Goal: Task Accomplishment & Management: Manage account settings

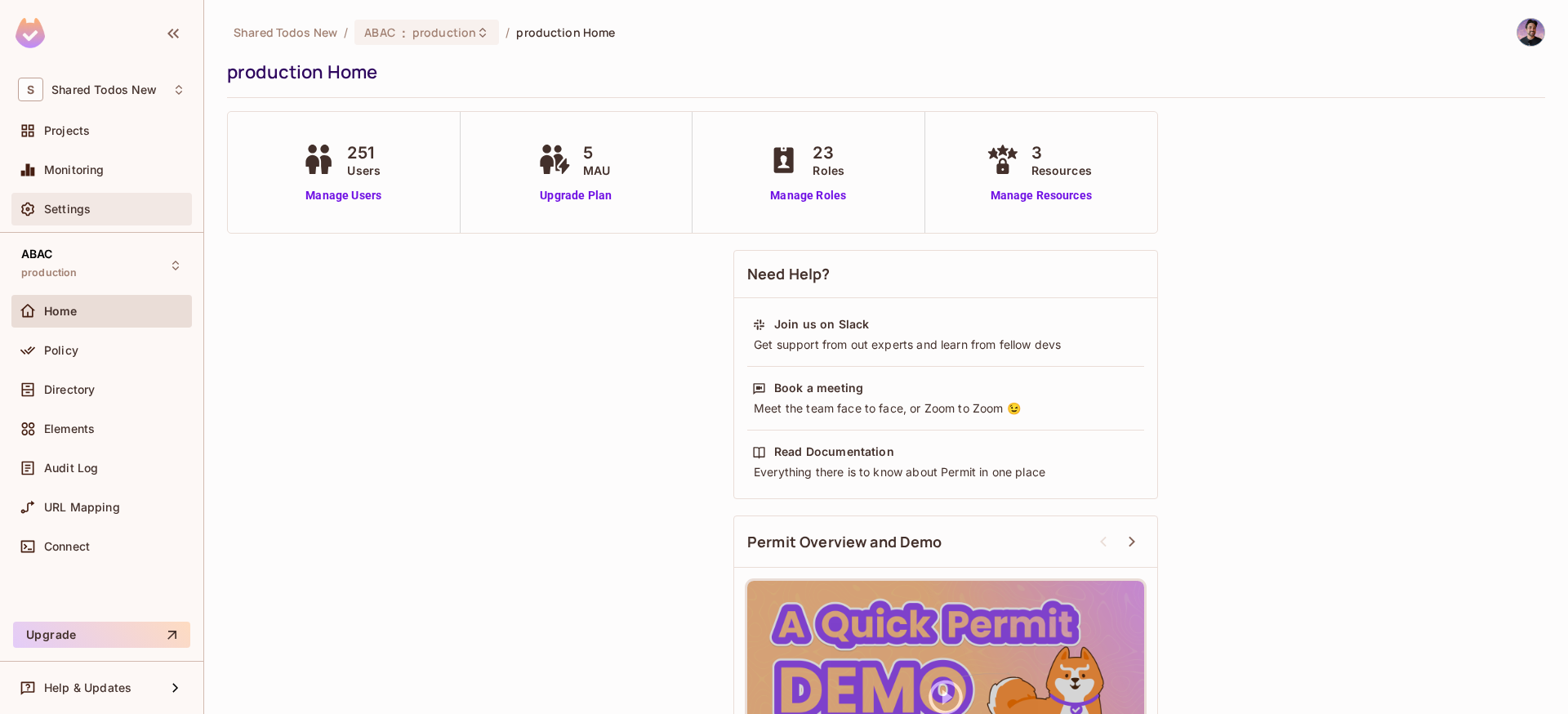
click at [75, 213] on span "Settings" at bounding box center [67, 208] width 46 height 13
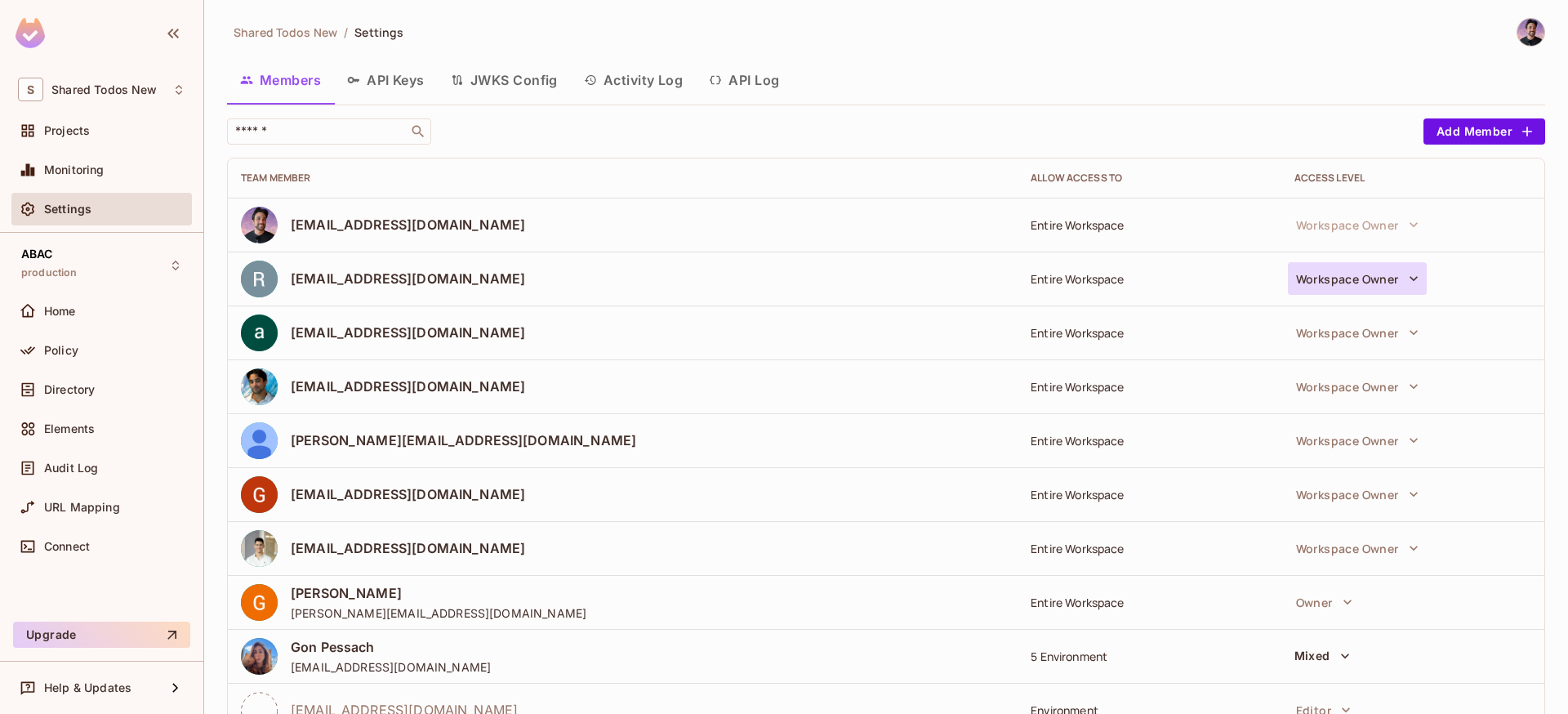
click at [1391, 265] on button "Workspace Owner" at bounding box center [1356, 279] width 138 height 33
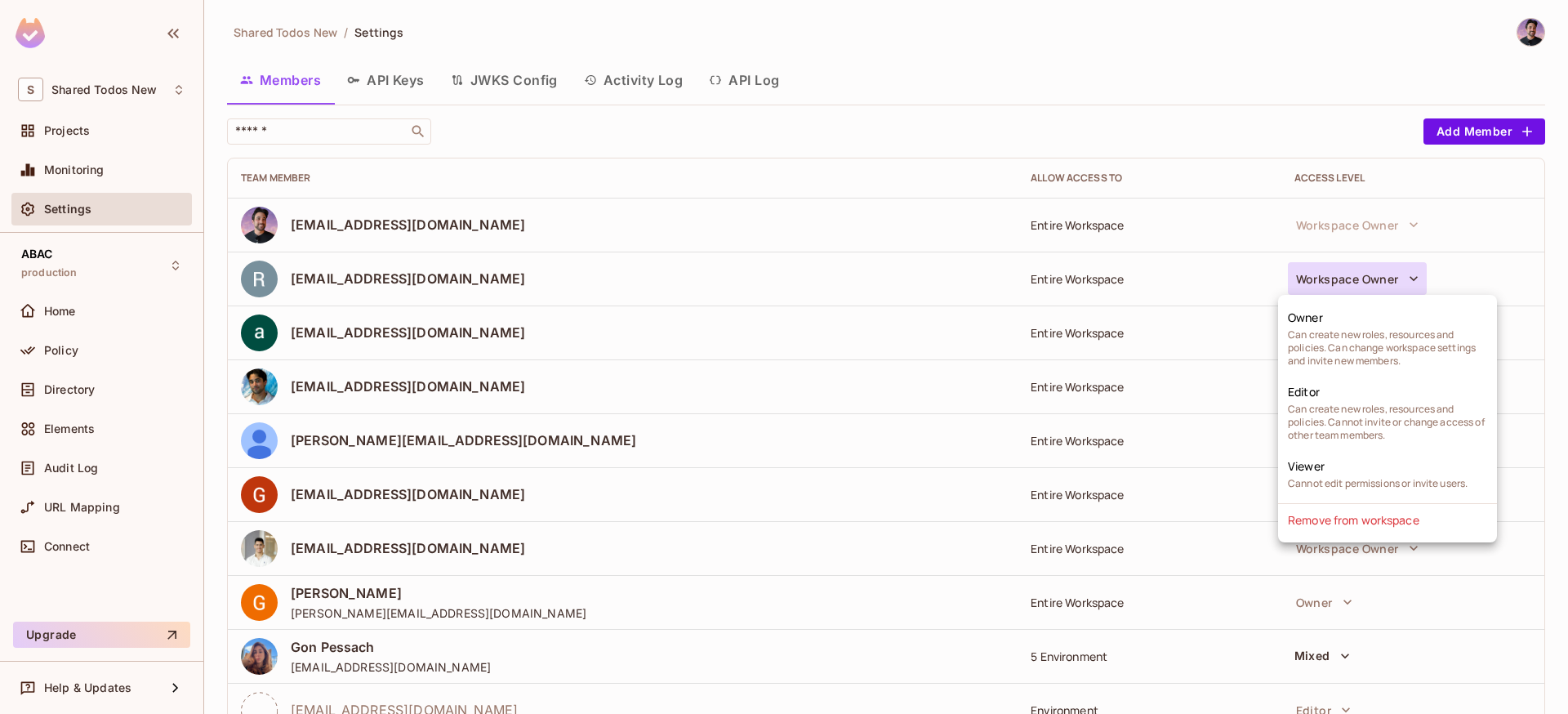
click at [1091, 270] on div at bounding box center [784, 357] width 1568 height 714
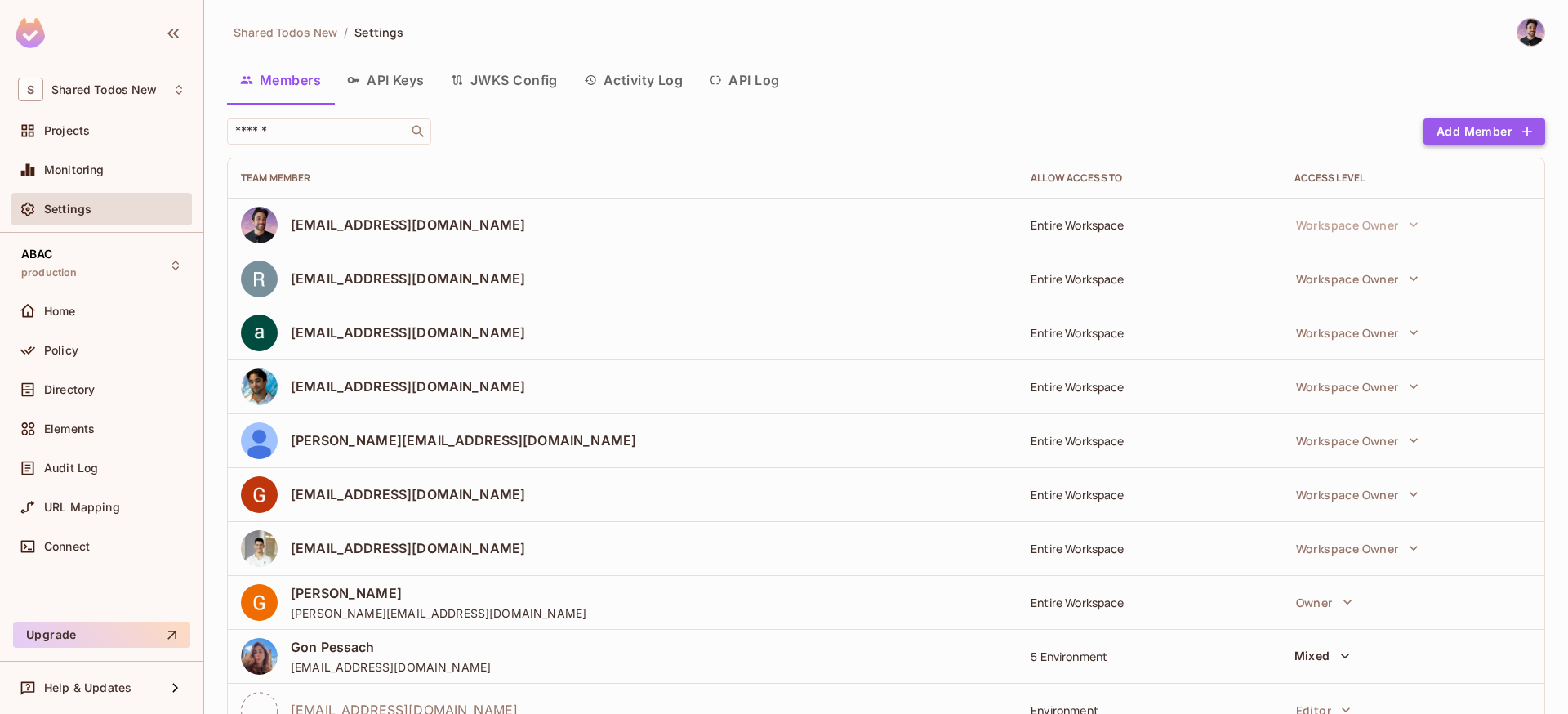
click at [1491, 119] on button "Add Member" at bounding box center [1484, 132] width 121 height 26
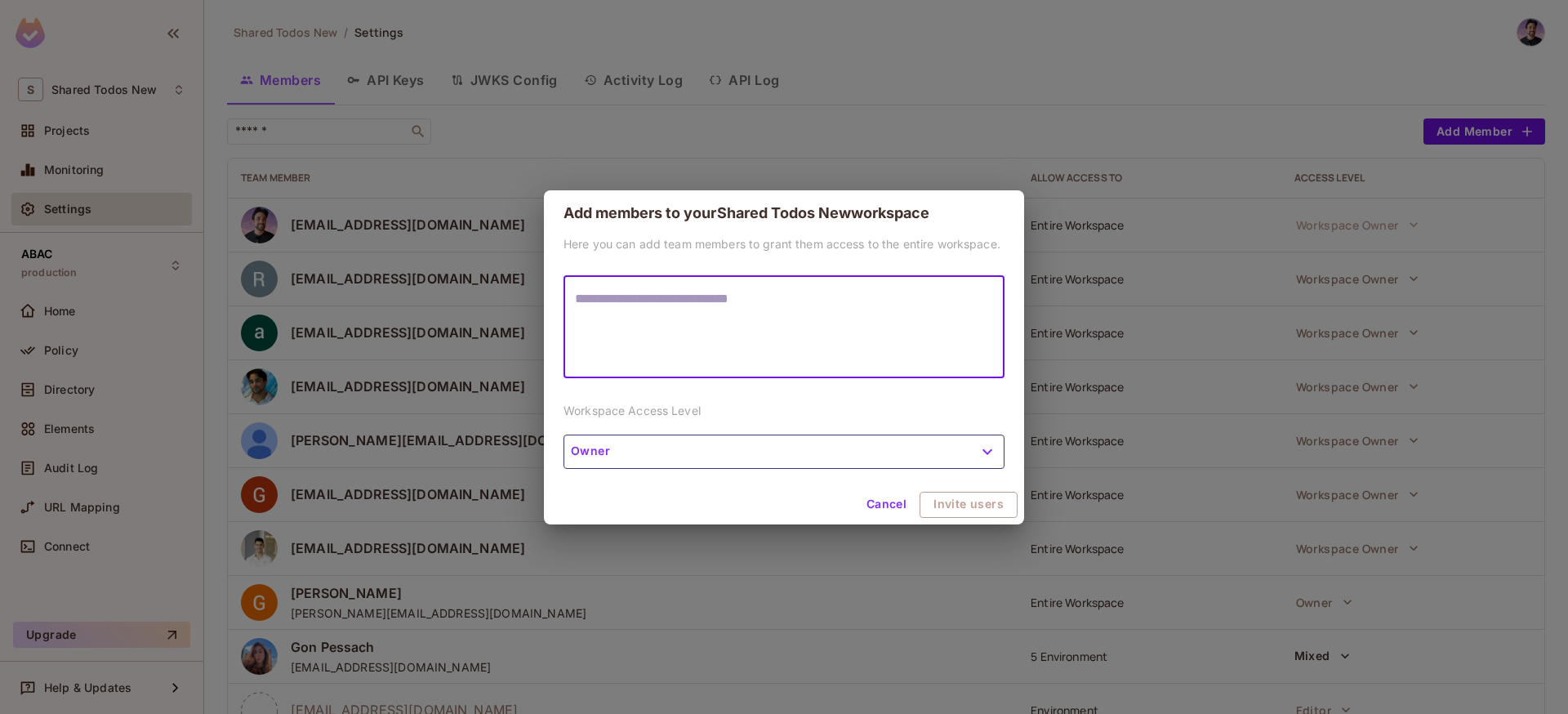
click at [790, 444] on button "Owner" at bounding box center [784, 452] width 441 height 34
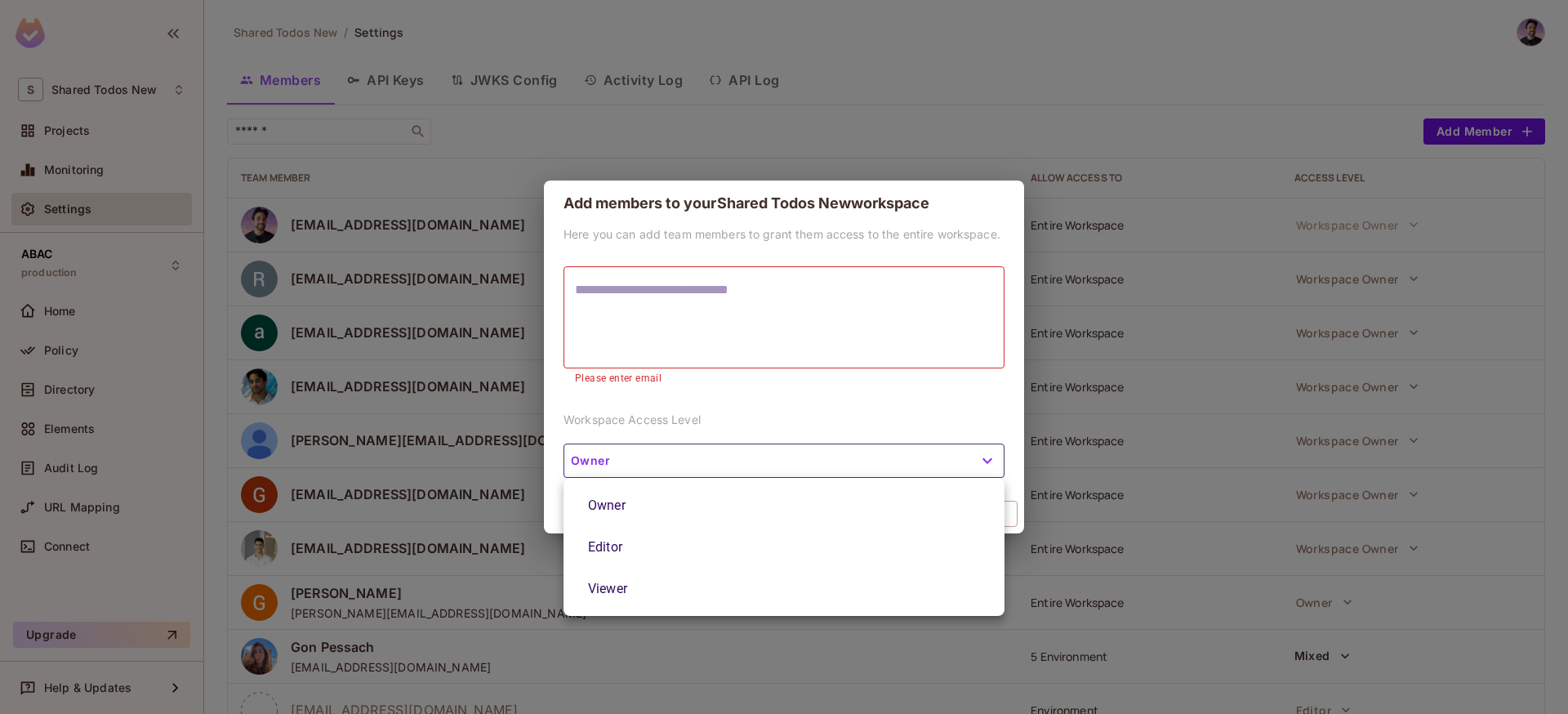
click at [1082, 410] on div at bounding box center [784, 357] width 1568 height 714
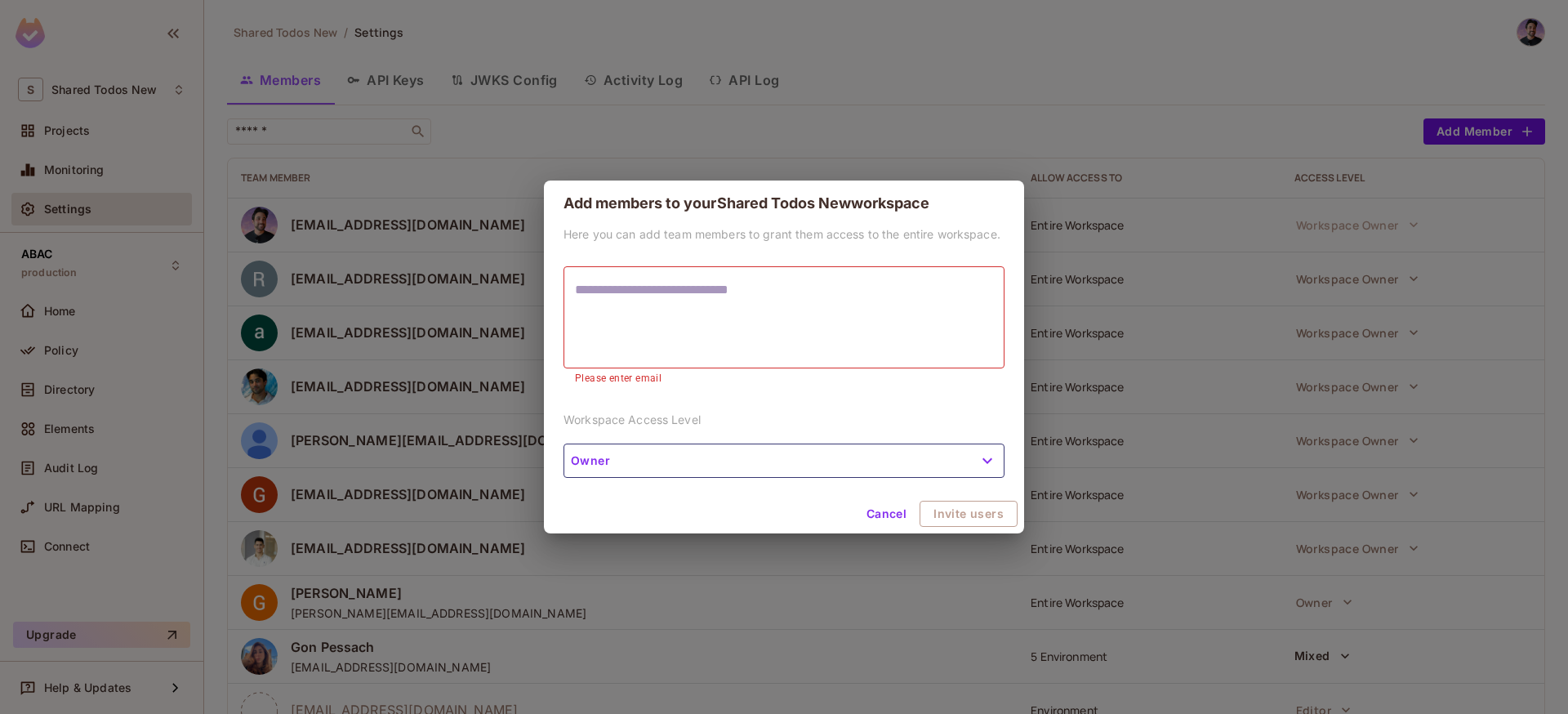
drag, startPoint x: 880, startPoint y: 510, endPoint x: 847, endPoint y: 497, distance: 35.5
click at [880, 509] on button "Cancel" at bounding box center [887, 514] width 53 height 26
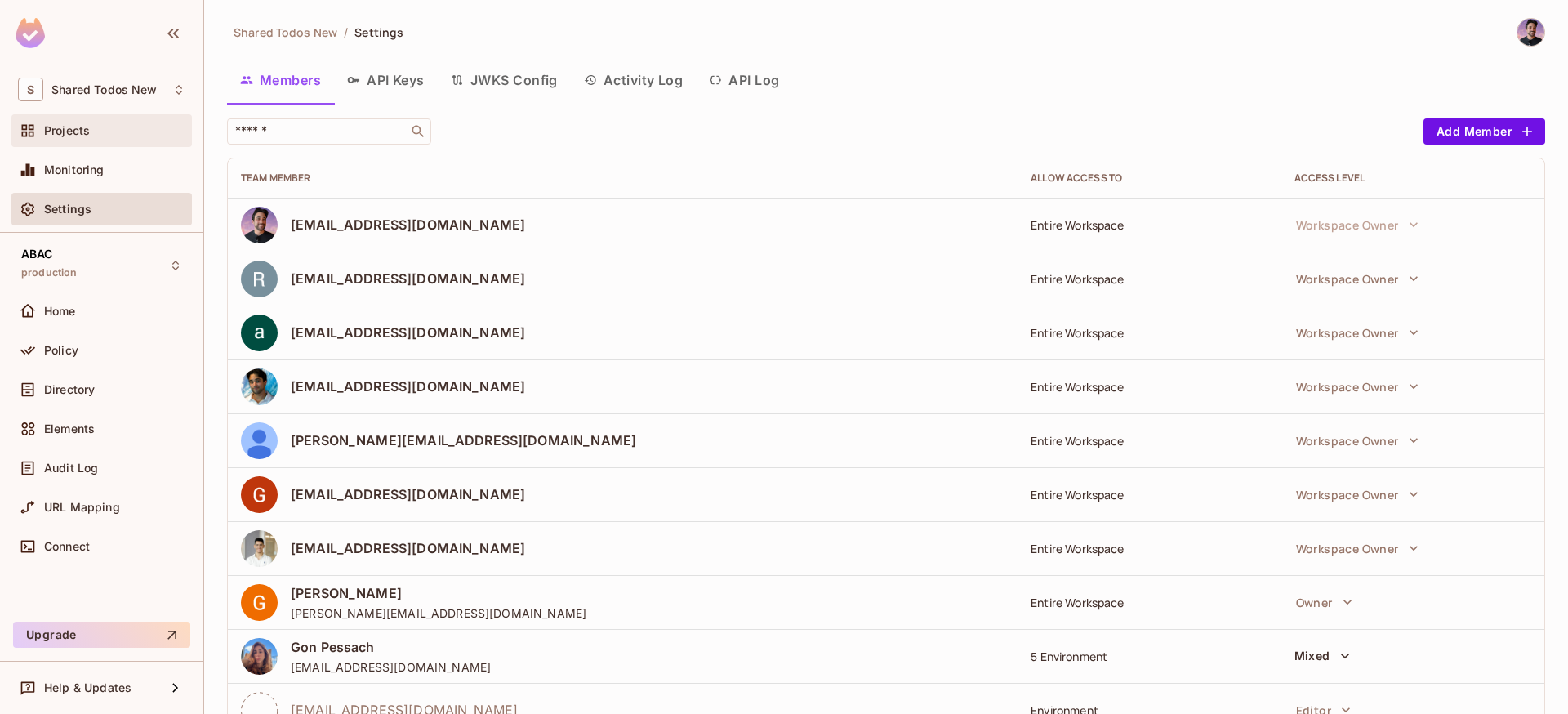
click at [108, 145] on div "Projects" at bounding box center [101, 131] width 181 height 33
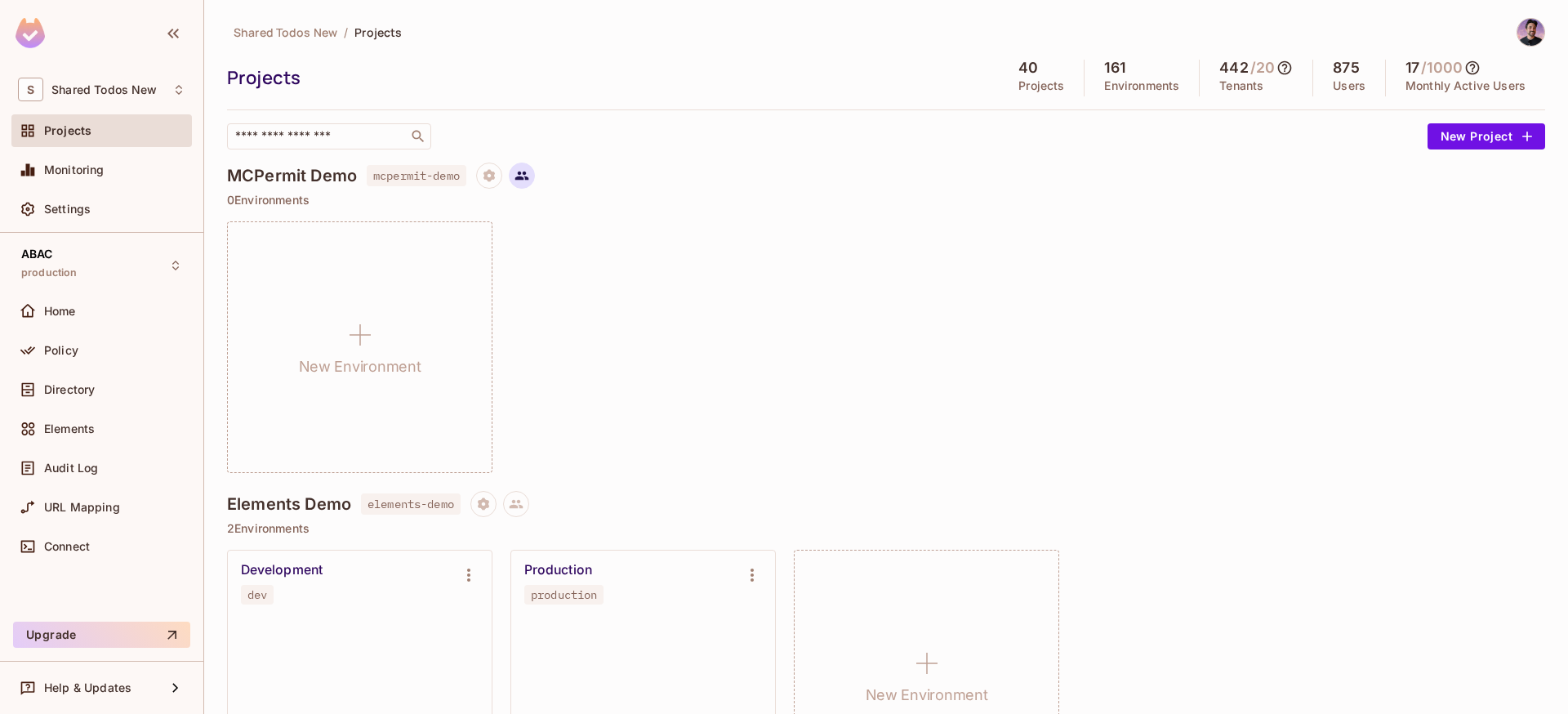
click at [525, 179] on icon at bounding box center [522, 175] width 14 height 9
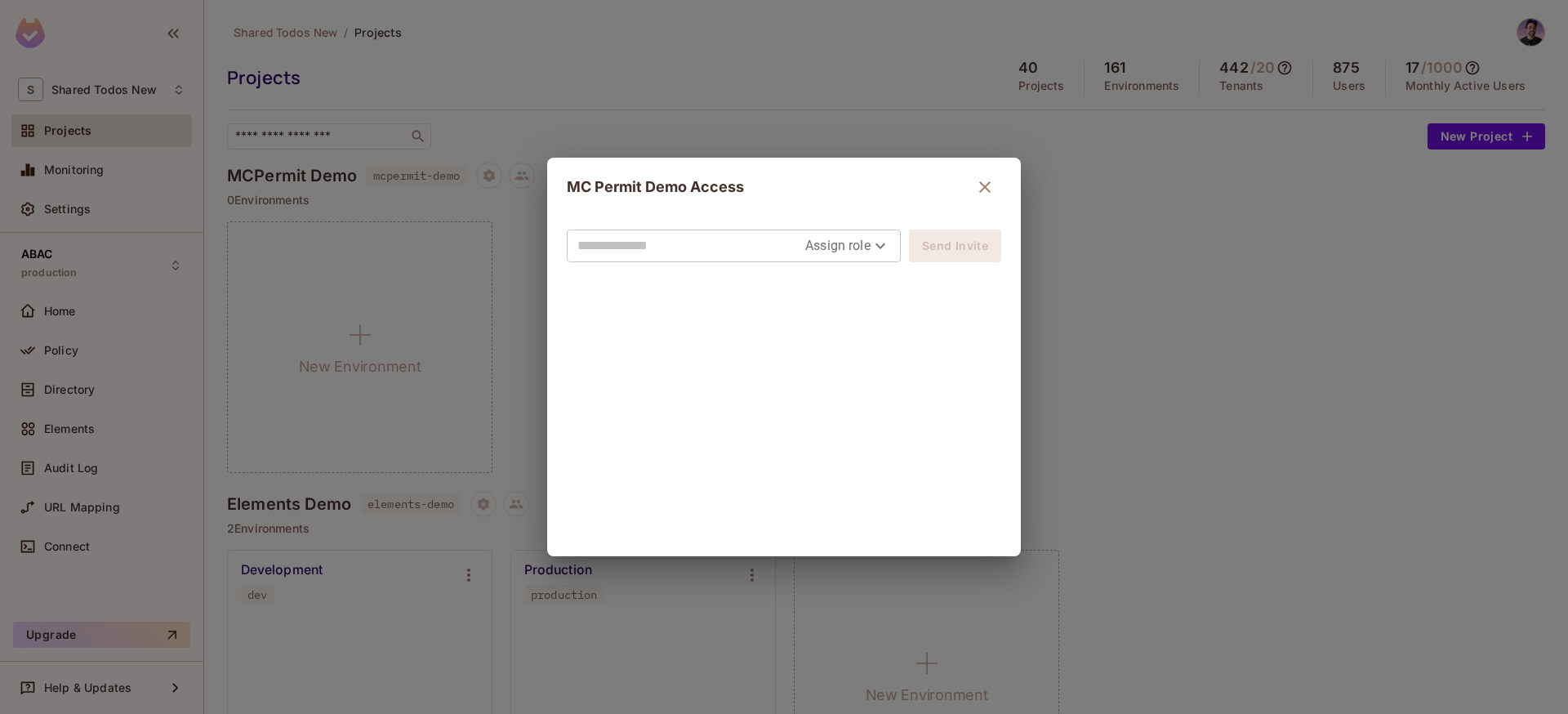
click at [780, 96] on div "MC Permit Demo Access Assign role Send Invite" at bounding box center [784, 357] width 1568 height 714
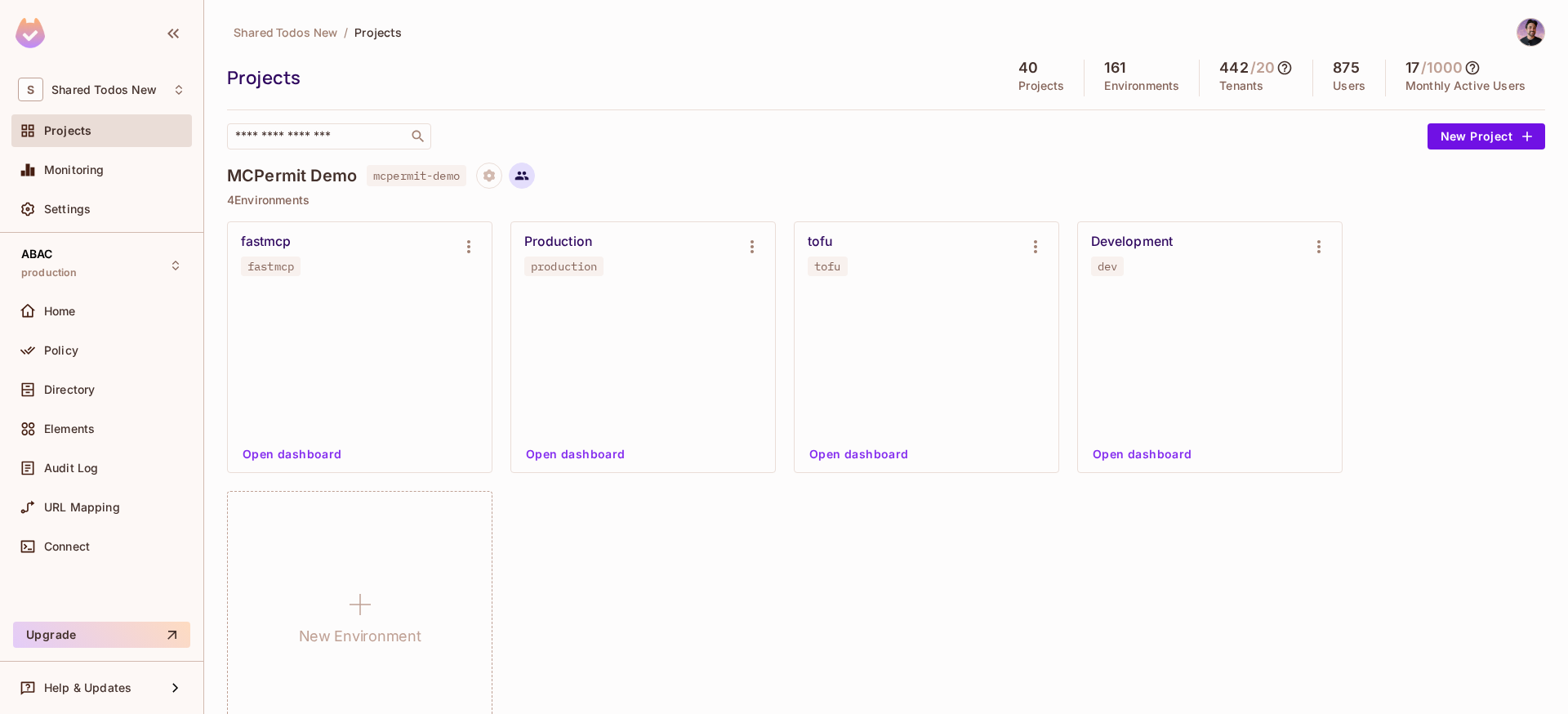
click at [534, 175] on button at bounding box center [521, 175] width 26 height 26
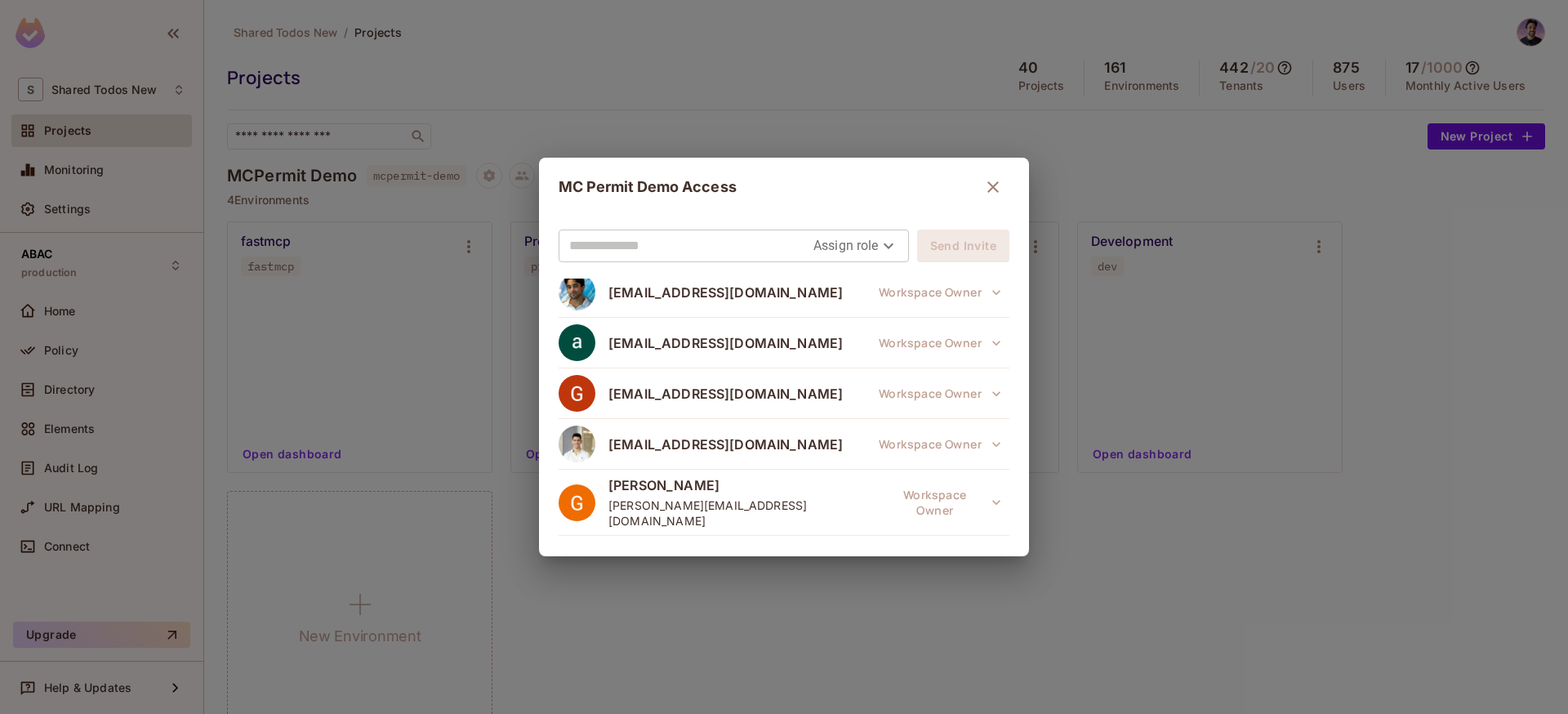
scroll to position [329, 0]
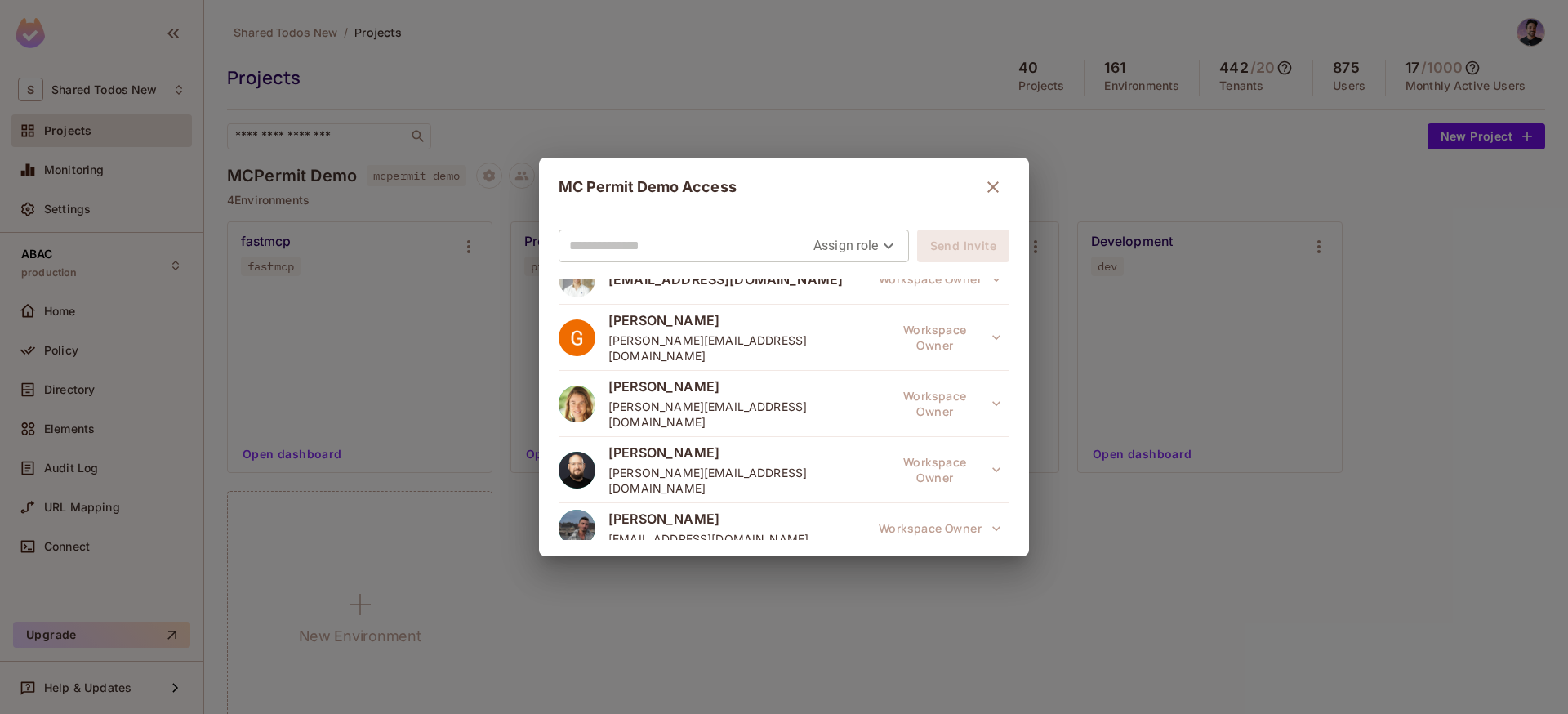
click at [864, 240] on body "S Shared Todos New Projects Monitoring Settings ABAC production Home Policy Dir…" at bounding box center [784, 357] width 1568 height 714
click at [710, 237] on div at bounding box center [784, 357] width 1568 height 714
click at [679, 254] on input "text" at bounding box center [692, 246] width 244 height 26
type input "**********"
click at [845, 260] on div "Assign role" at bounding box center [856, 246] width 85 height 31
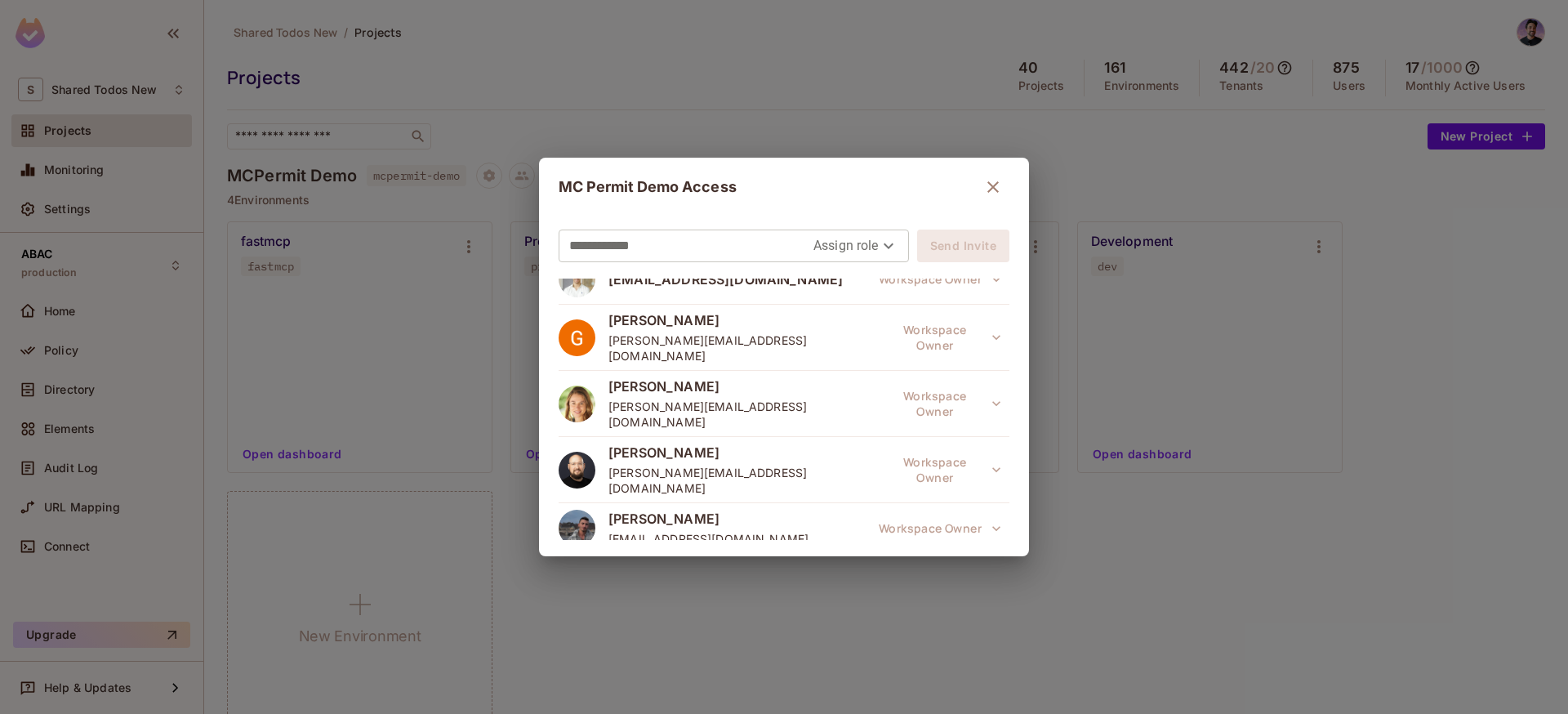
click at [868, 245] on body "S Shared Todos New Projects Monitoring Settings ABAC production Home Policy Dir…" at bounding box center [784, 357] width 1568 height 714
click at [856, 311] on li "Editor" at bounding box center [848, 312] width 86 height 29
type input "*****"
click at [861, 172] on div "MC Permit Demo Access" at bounding box center [784, 187] width 451 height 33
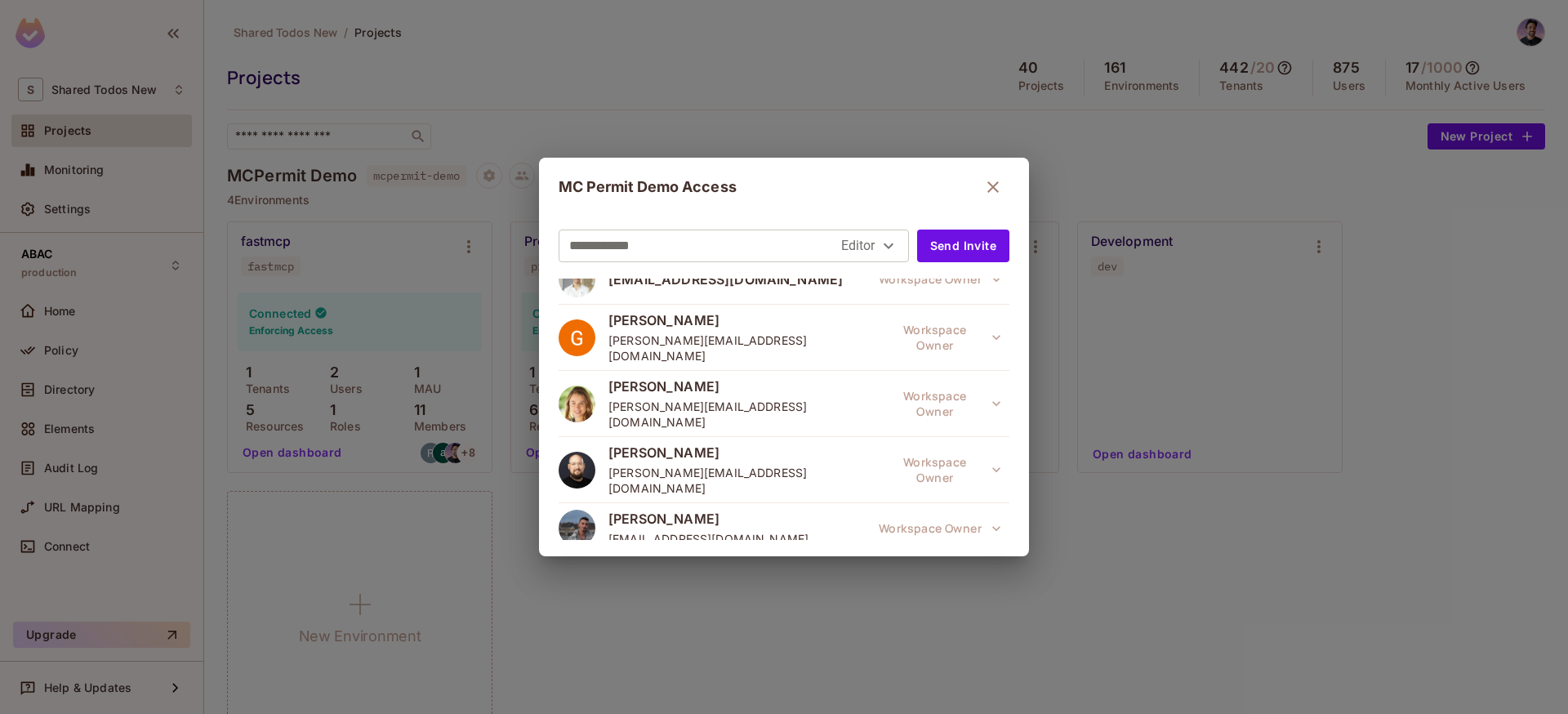
click at [990, 182] on icon "button" at bounding box center [993, 187] width 20 height 20
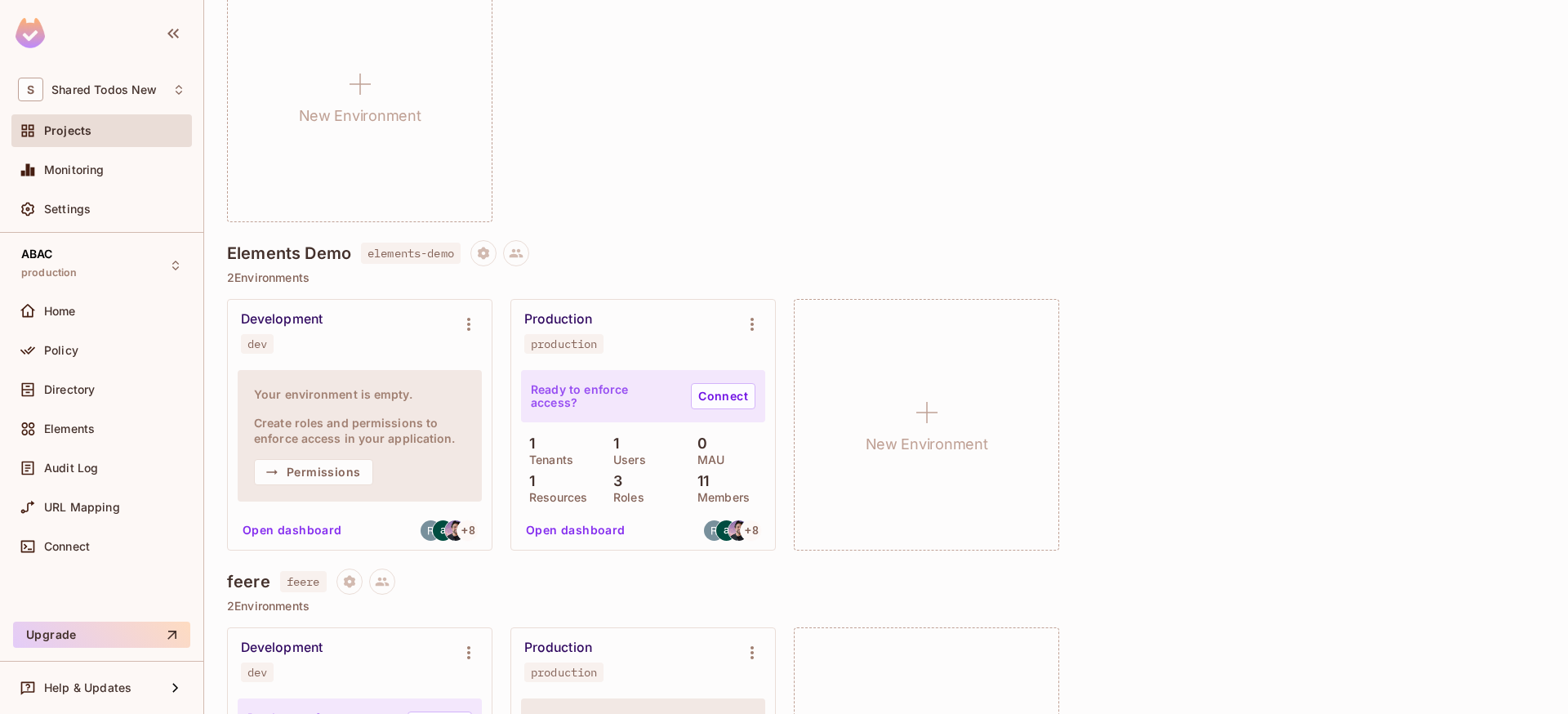
scroll to position [551, 0]
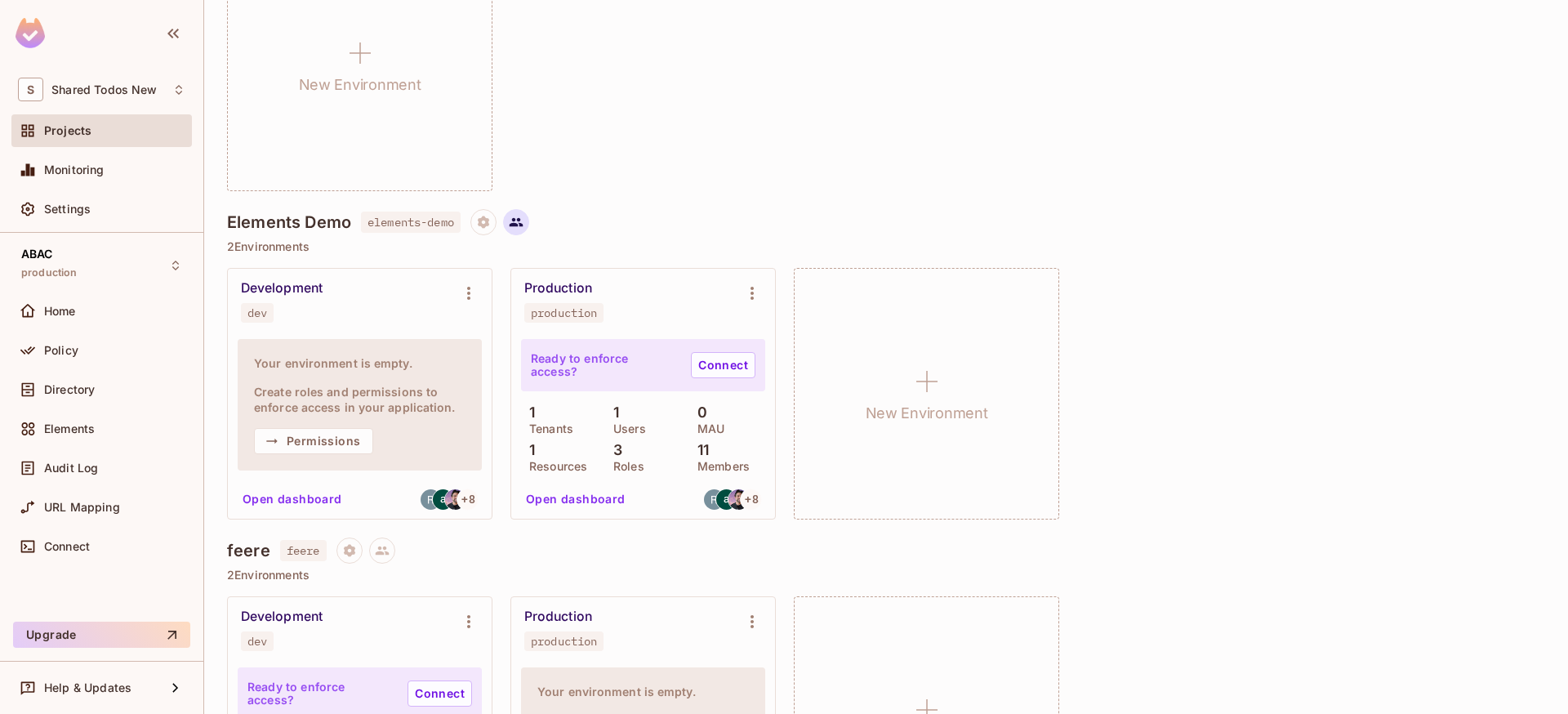
click at [522, 225] on icon at bounding box center [515, 222] width 15 height 15
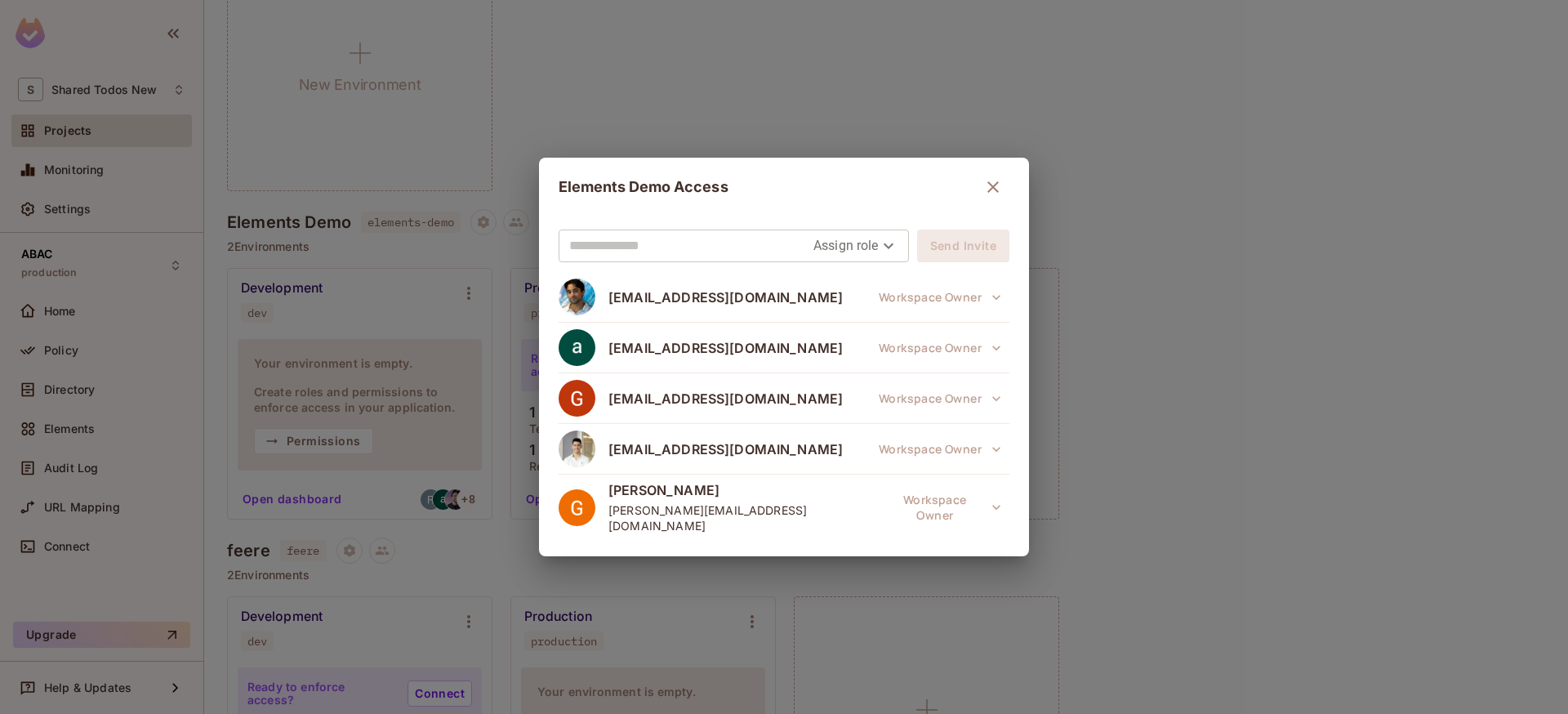
scroll to position [0, 0]
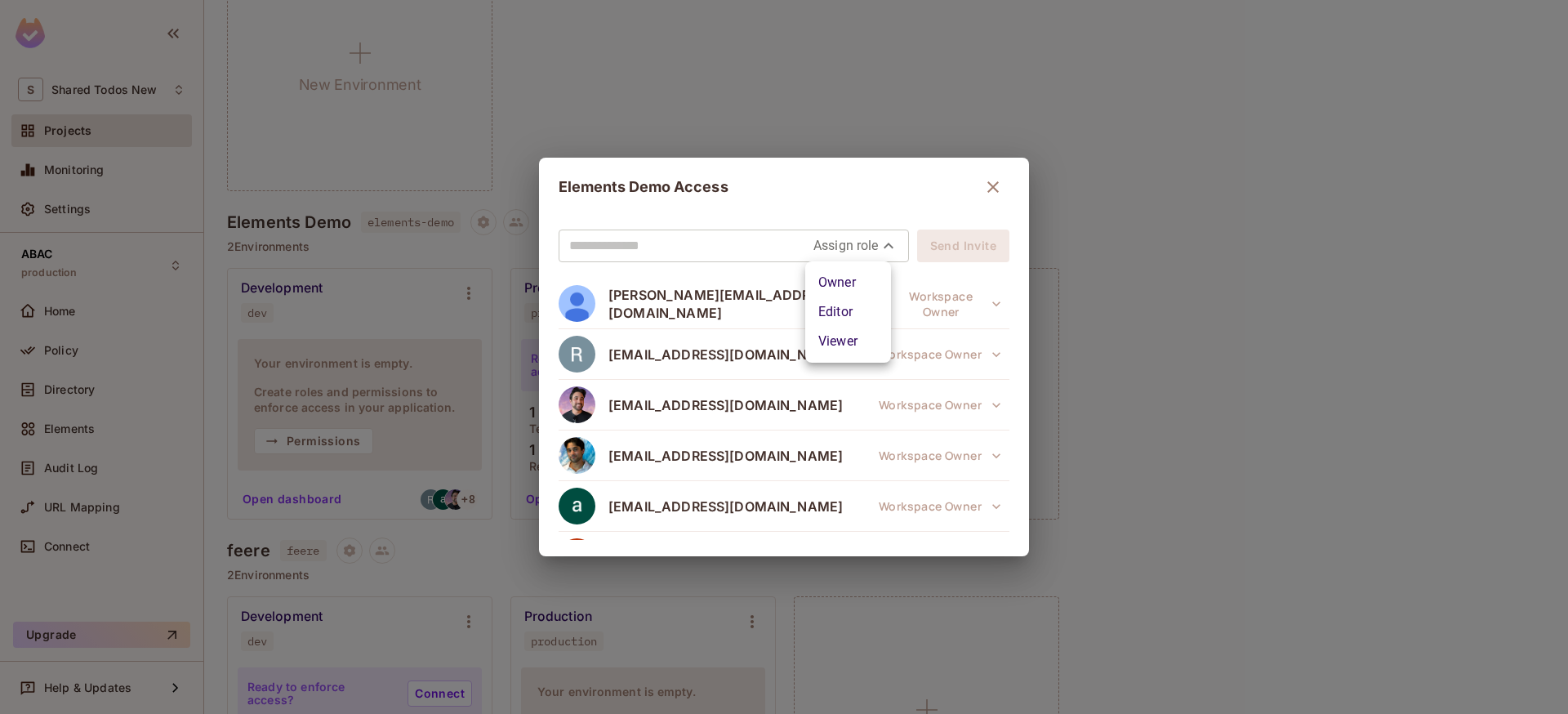
click at [888, 239] on body "S Shared Todos New Projects Monitoring Settings ABAC production Home Policy Dir…" at bounding box center [784, 357] width 1568 height 714
click at [833, 198] on div at bounding box center [784, 357] width 1568 height 714
click at [556, 97] on div "Elements Demo Access Assign role Send Invite [PERSON_NAME][EMAIL_ADDRESS][DOMAI…" at bounding box center [784, 357] width 1568 height 714
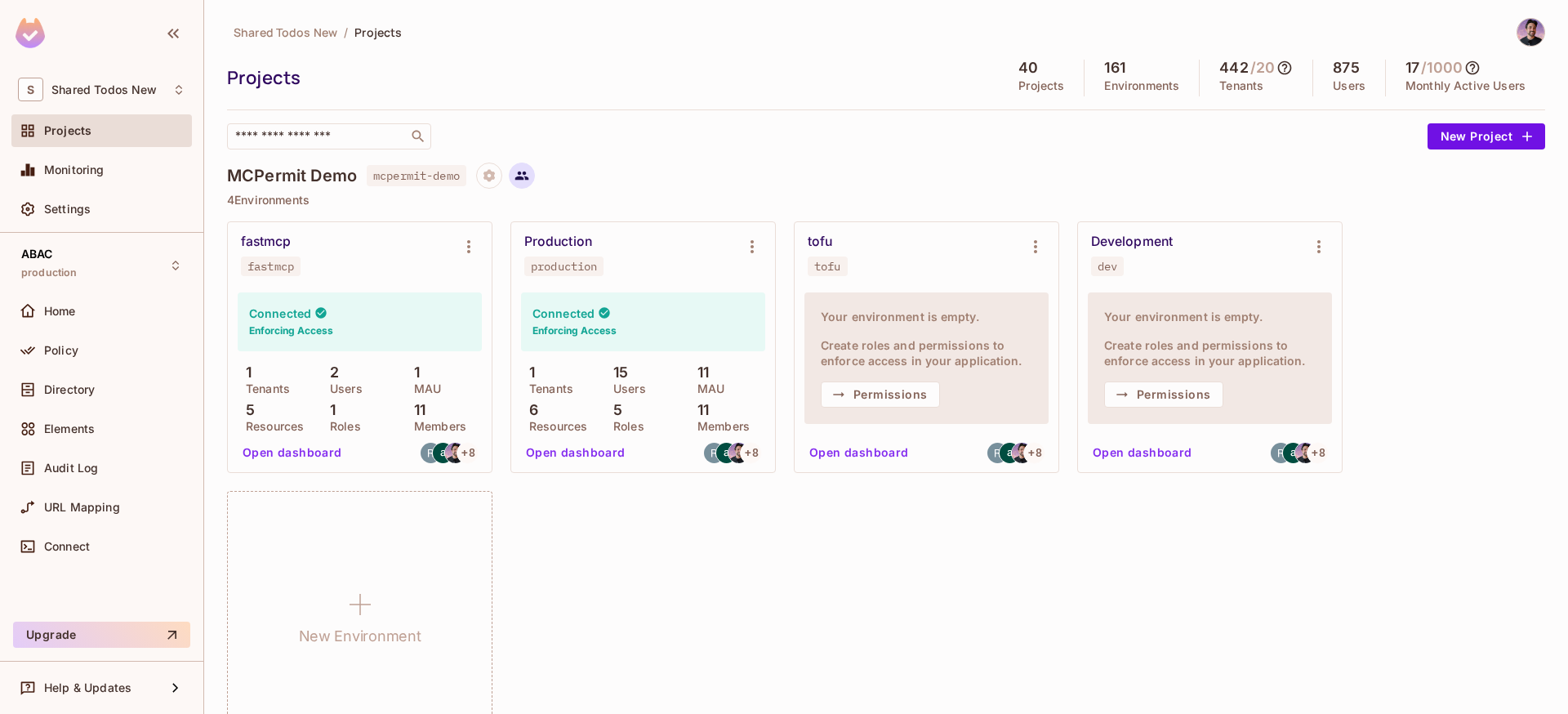
click at [525, 179] on icon at bounding box center [522, 175] width 14 height 9
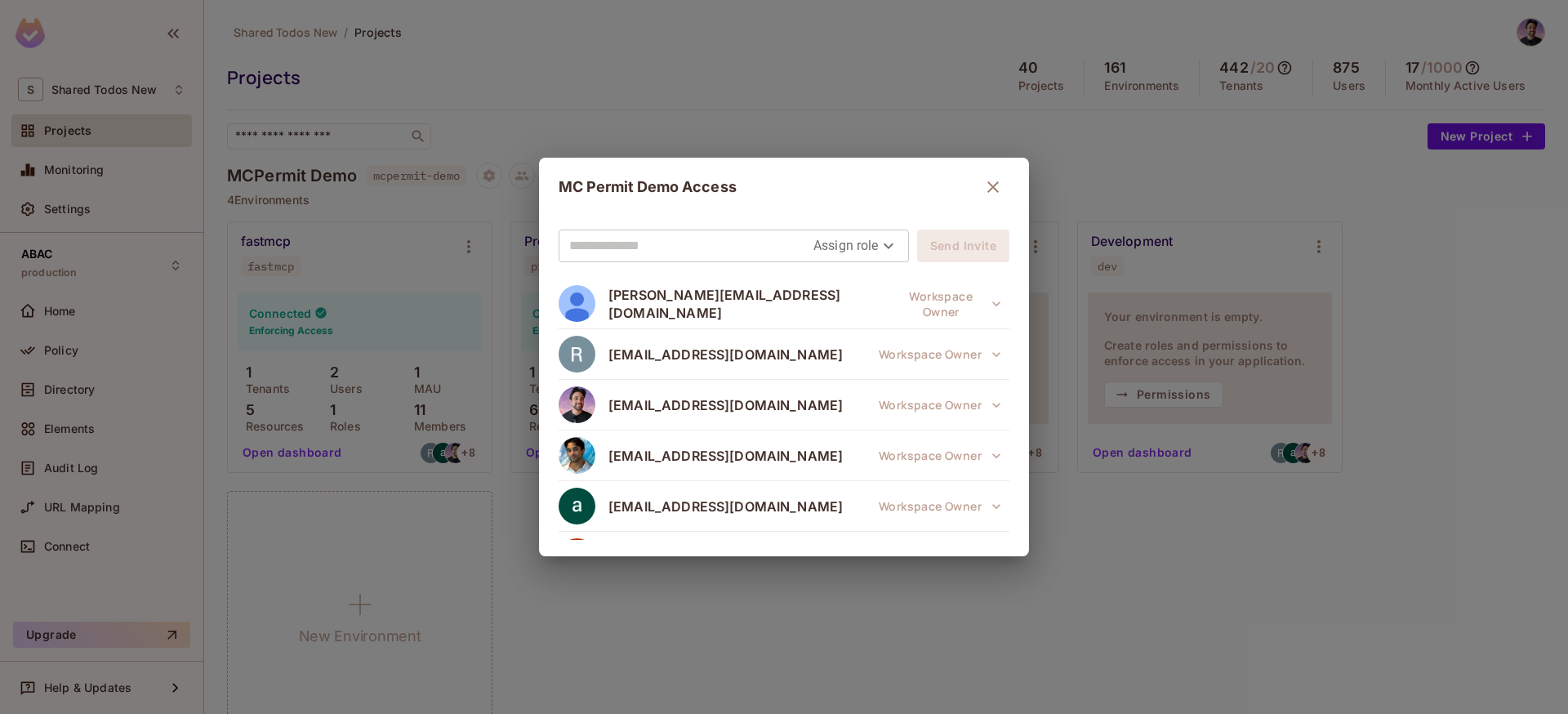
click at [504, 117] on div "MC Permit Demo Access Assign role Send Invite [PERSON_NAME][EMAIL_ADDRESS][DOMA…" at bounding box center [784, 357] width 1568 height 714
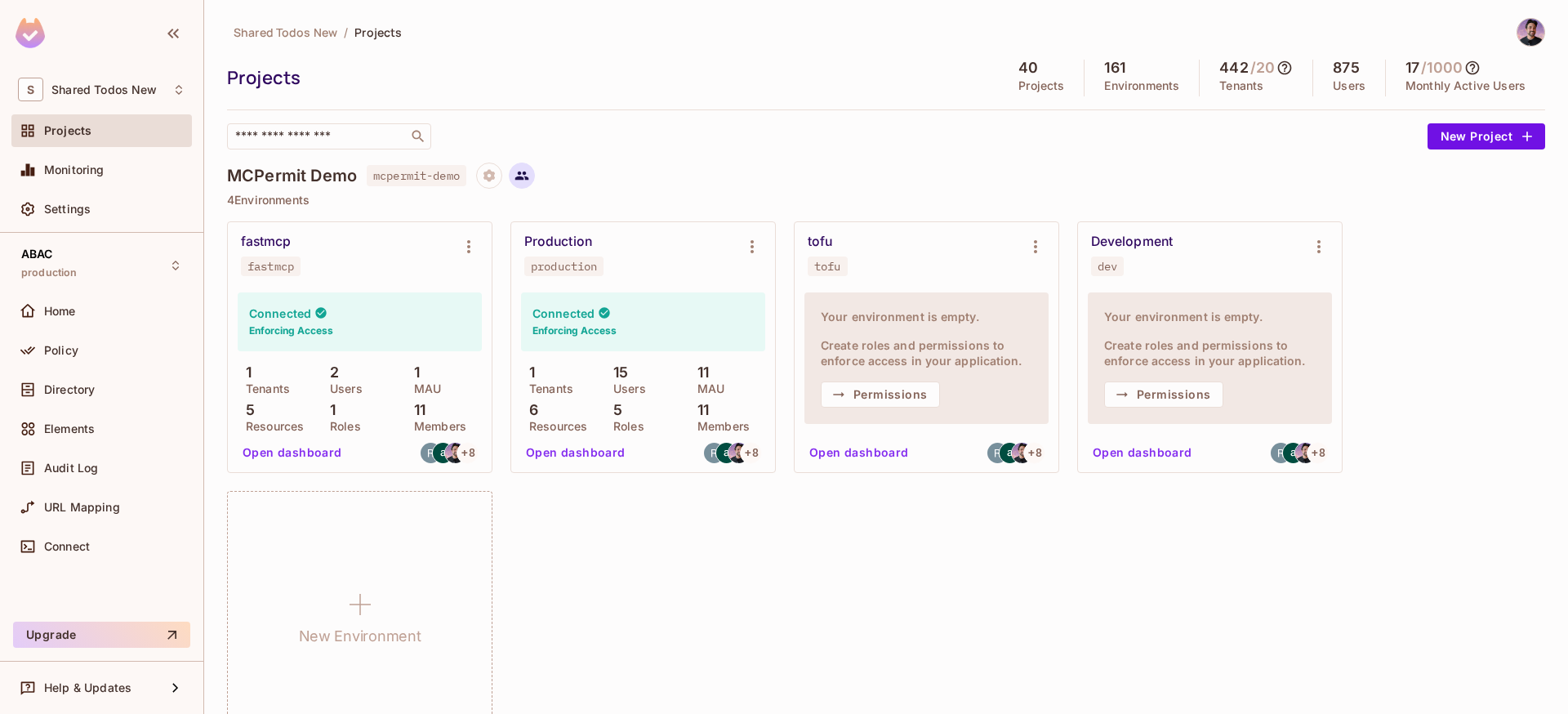
click at [527, 179] on icon at bounding box center [521, 175] width 15 height 15
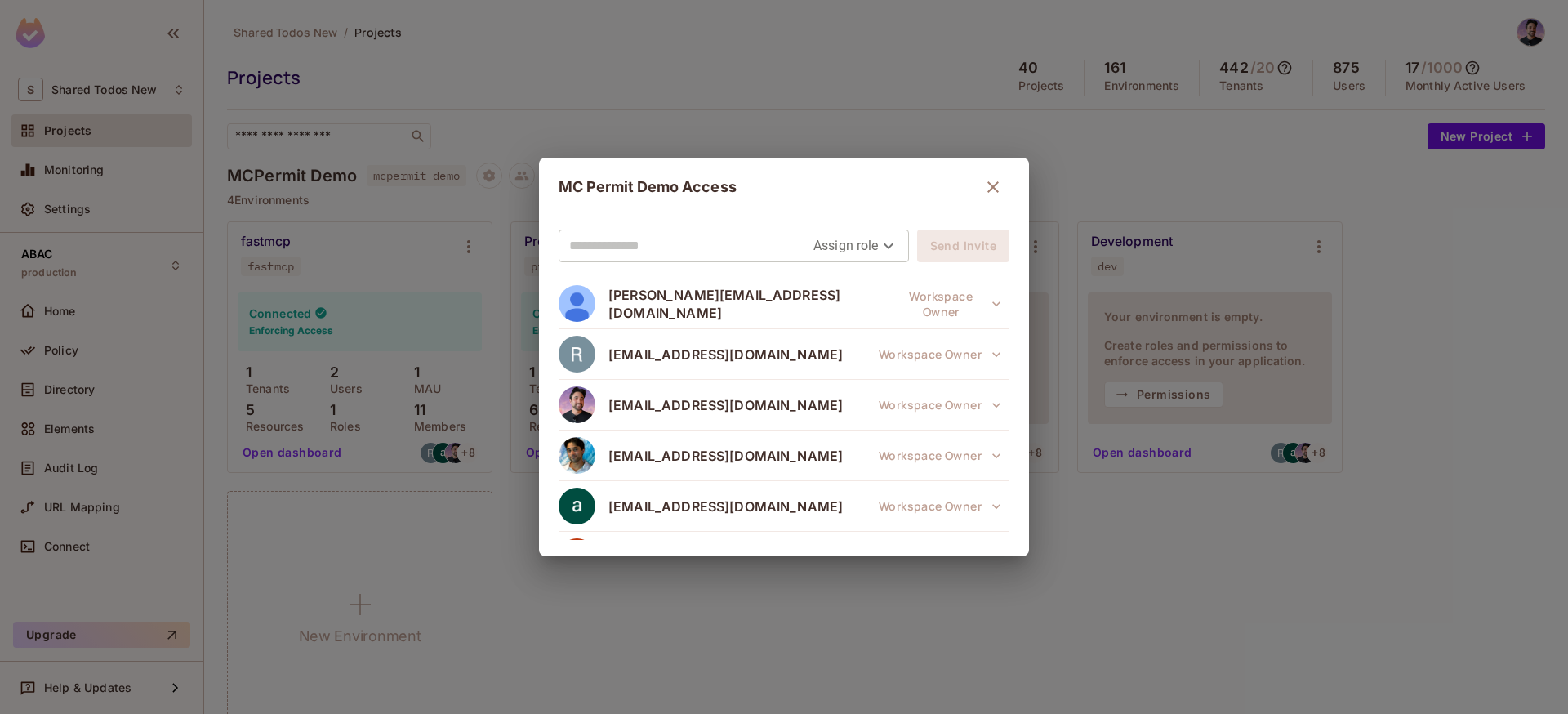
click at [575, 100] on div "MC Permit Demo Access Assign role Send Invite [PERSON_NAME][EMAIL_ADDRESS][DOMA…" at bounding box center [784, 357] width 1568 height 714
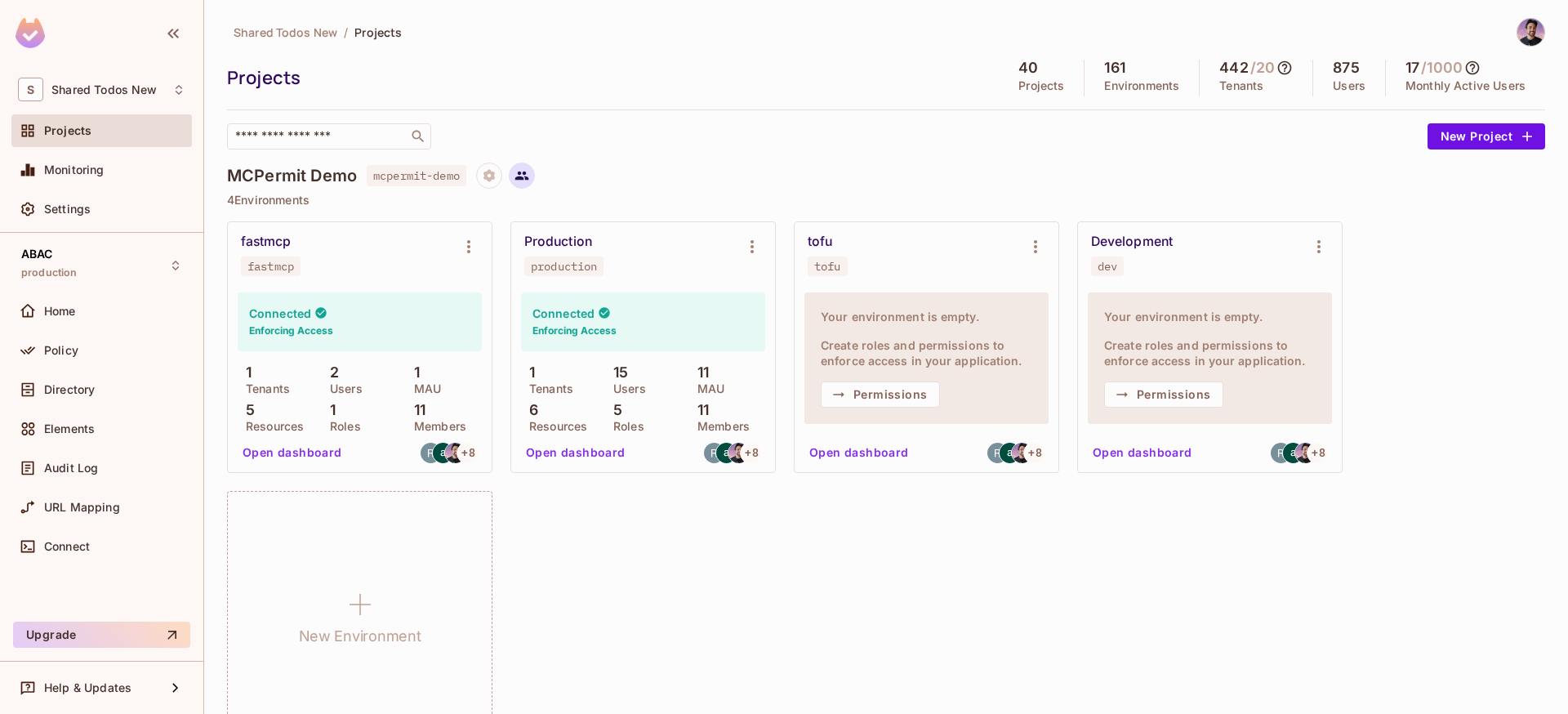
click at [529, 174] on icon at bounding box center [521, 175] width 15 height 15
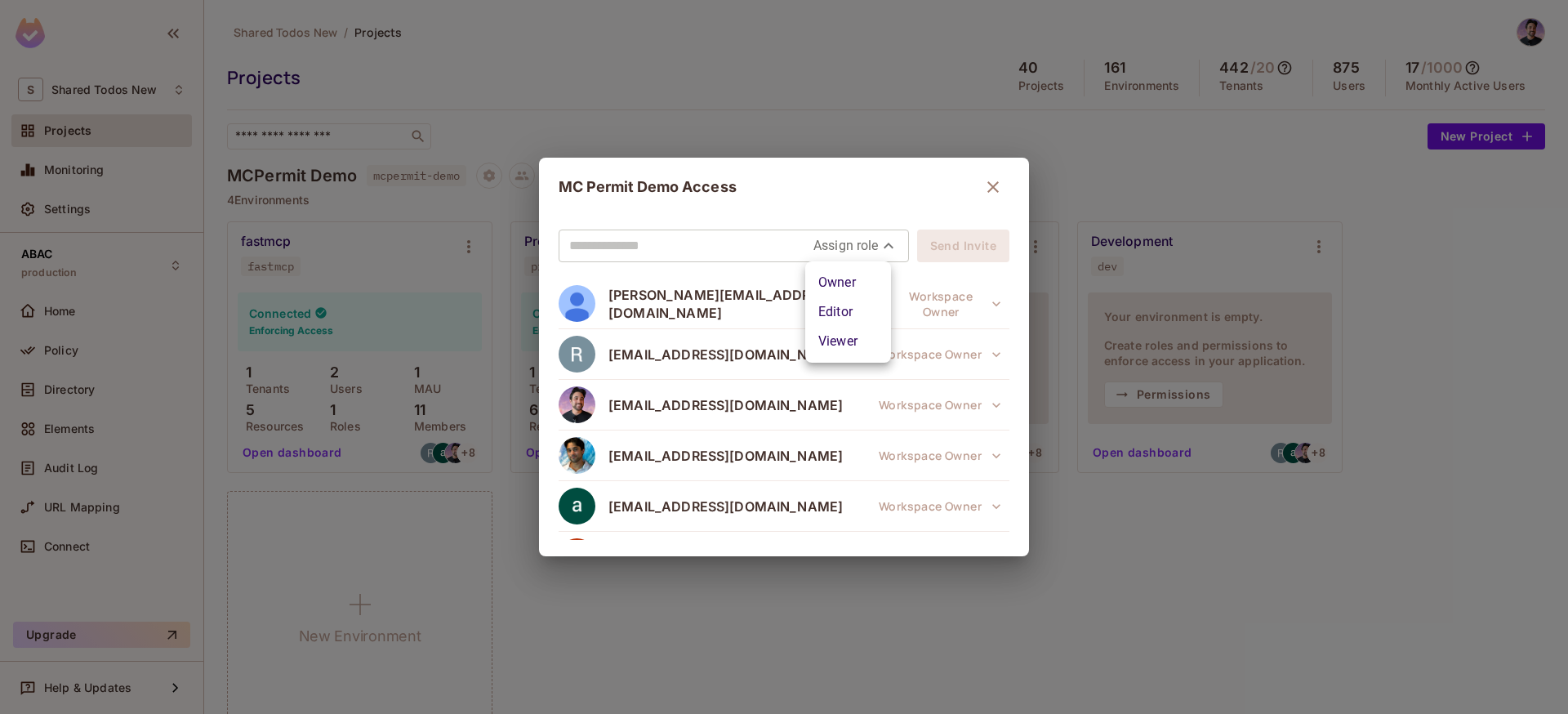
click at [845, 243] on body "S Shared Todos New Projects Monitoring Settings ABAC production Home Policy Dir…" at bounding box center [784, 357] width 1568 height 714
click at [717, 237] on div at bounding box center [784, 357] width 1568 height 714
click at [672, 249] on input "text" at bounding box center [692, 246] width 244 height 26
type input "**********"
click at [864, 238] on body "S Shared Todos New Projects Monitoring Settings ABAC production Home Policy Dir…" at bounding box center [784, 357] width 1568 height 714
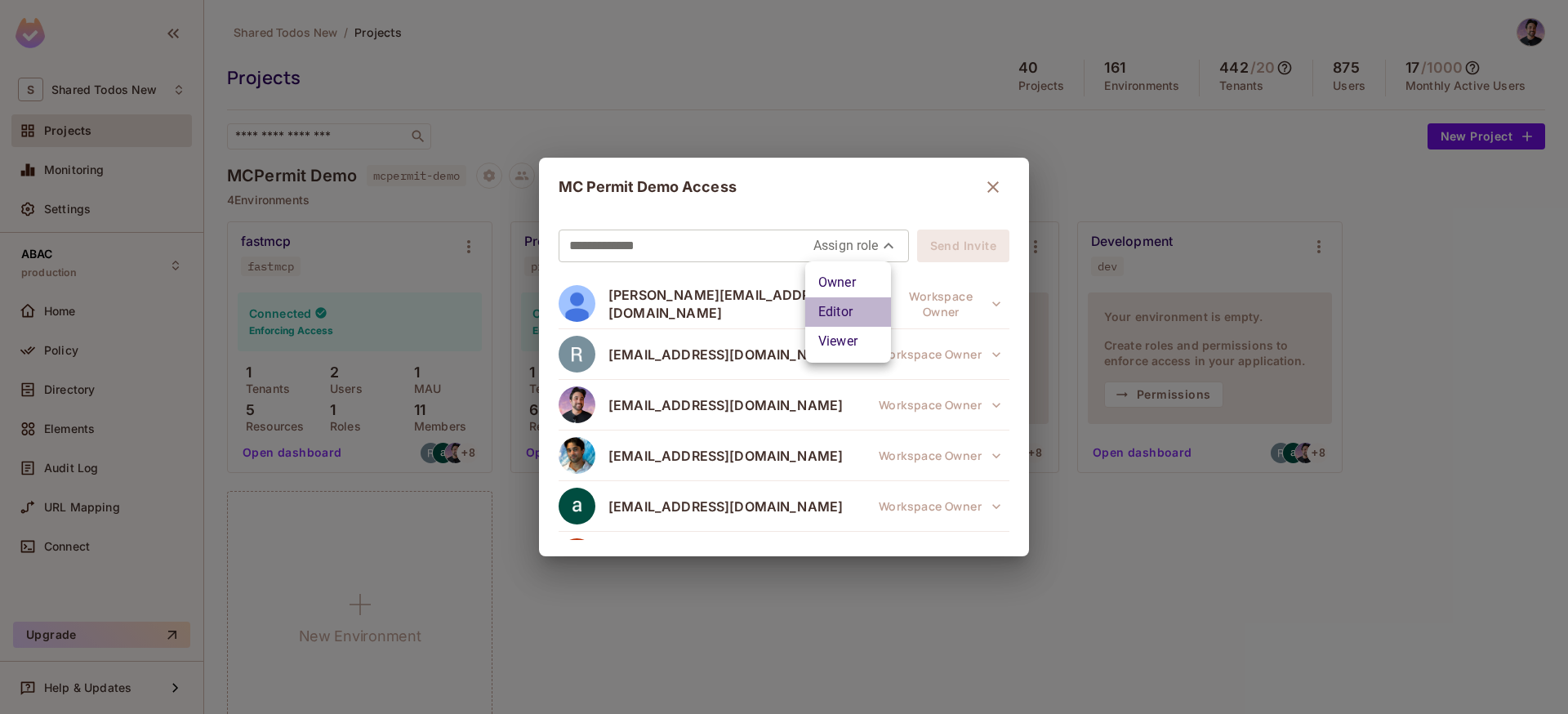
click at [852, 317] on li "Editor" at bounding box center [848, 312] width 86 height 29
type input "*****"
click at [912, 196] on div "MC Permit Demo Access" at bounding box center [784, 187] width 451 height 33
